Goal: Navigation & Orientation: Find specific page/section

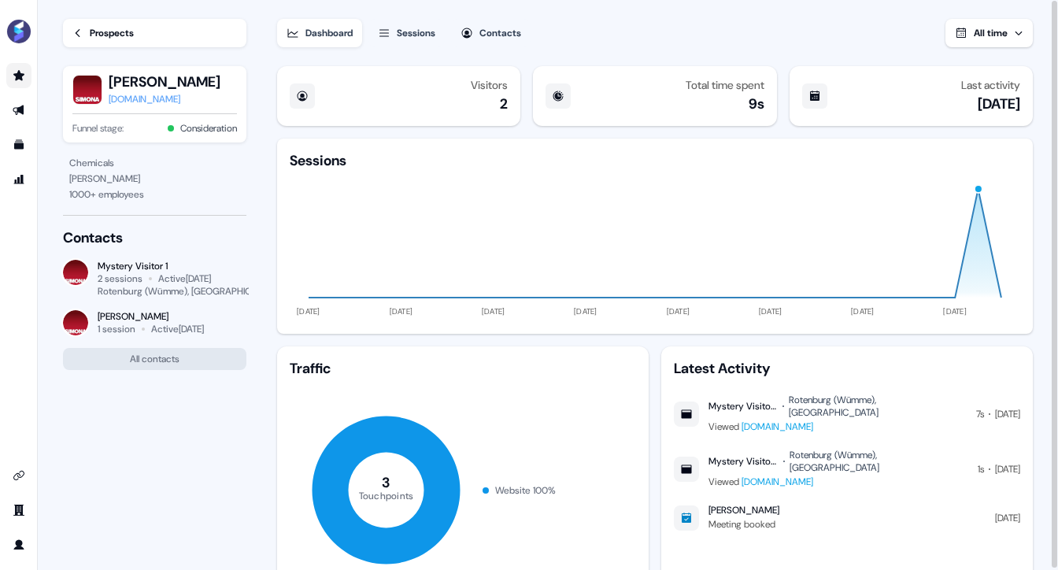
click at [12, 80] on link "Go to prospects" at bounding box center [18, 75] width 25 height 25
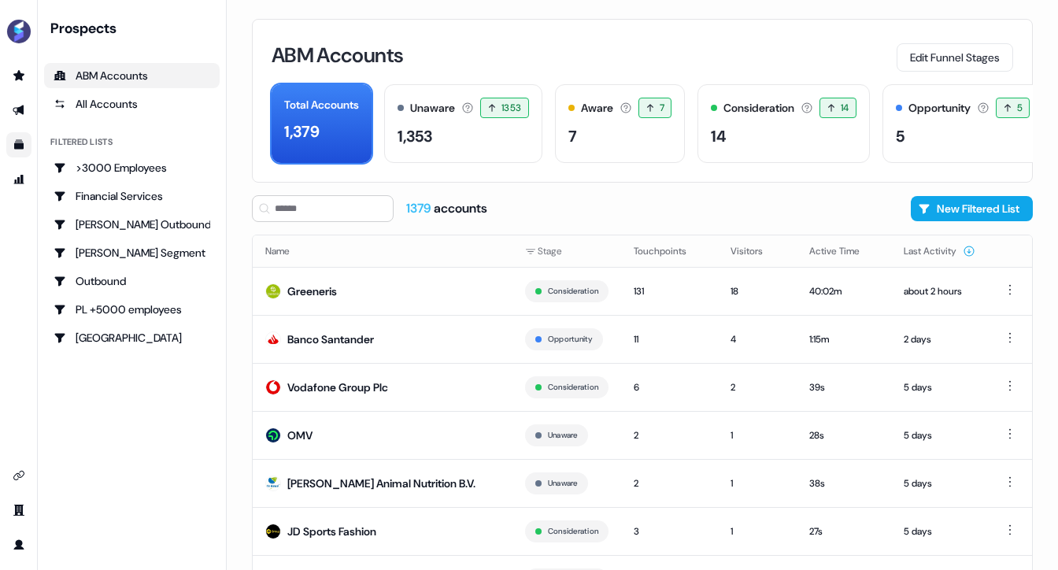
click at [27, 146] on link "Go to templates" at bounding box center [18, 144] width 25 height 25
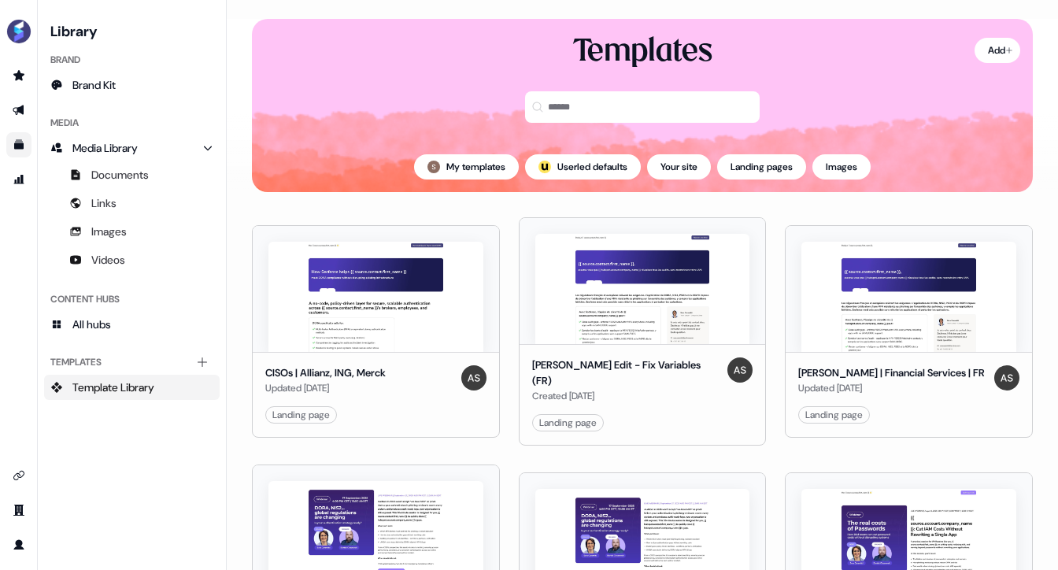
click at [20, 192] on div "side nav menu" at bounding box center [18, 310] width 37 height 494
click at [17, 185] on icon "Go to attribution" at bounding box center [19, 179] width 13 height 13
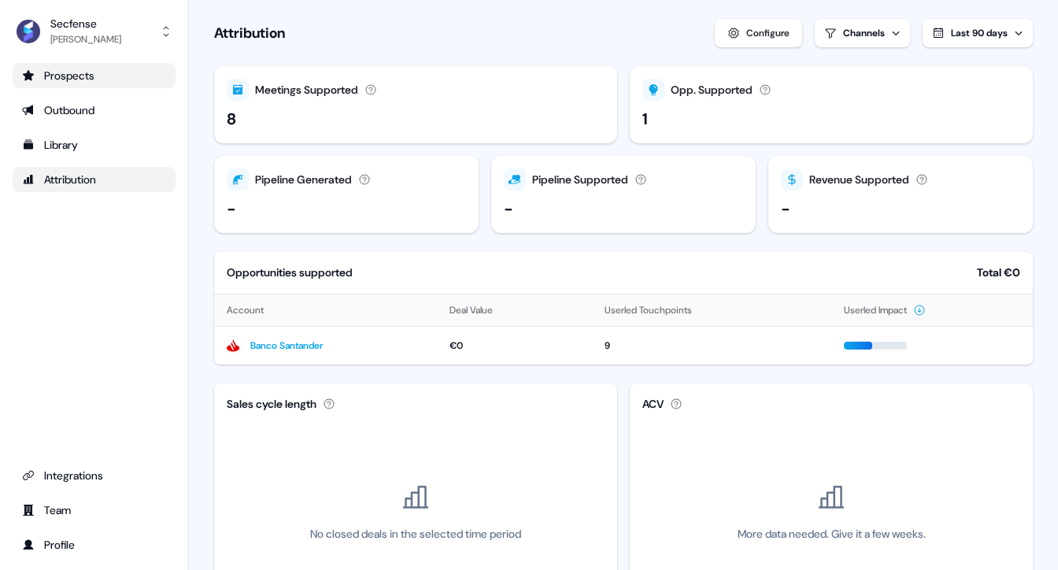
click at [67, 83] on link "Prospects" at bounding box center [94, 75] width 163 height 25
